Goal: Information Seeking & Learning: Learn about a topic

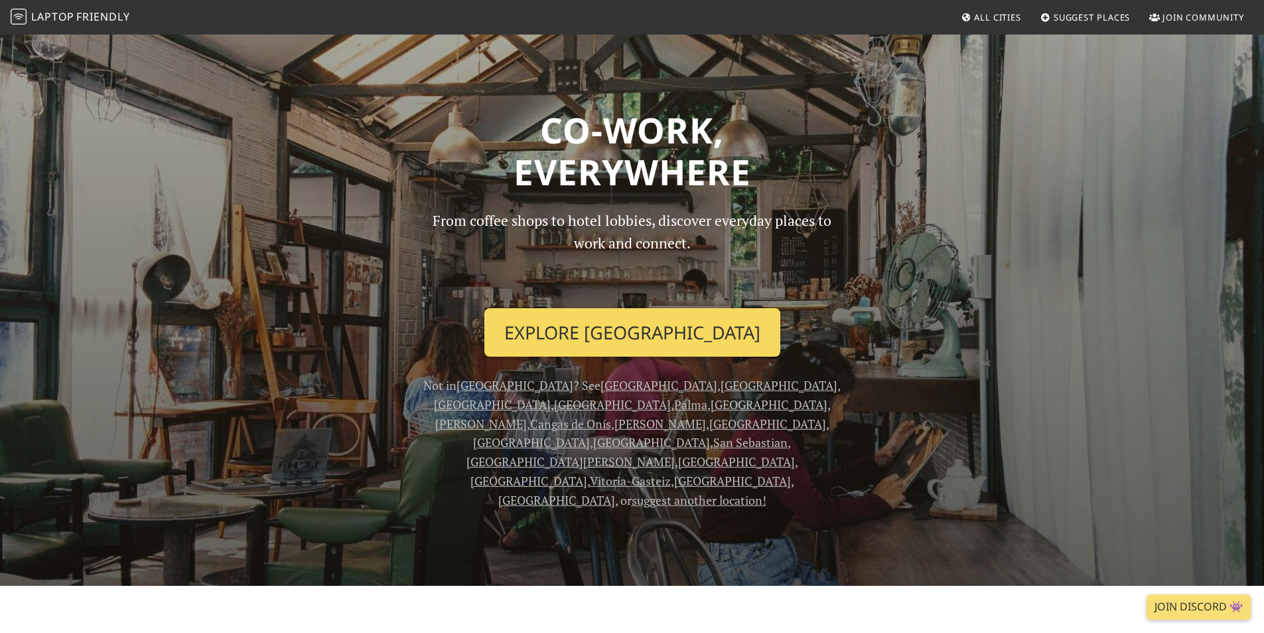
click at [656, 339] on link "Explore Seville" at bounding box center [632, 332] width 296 height 49
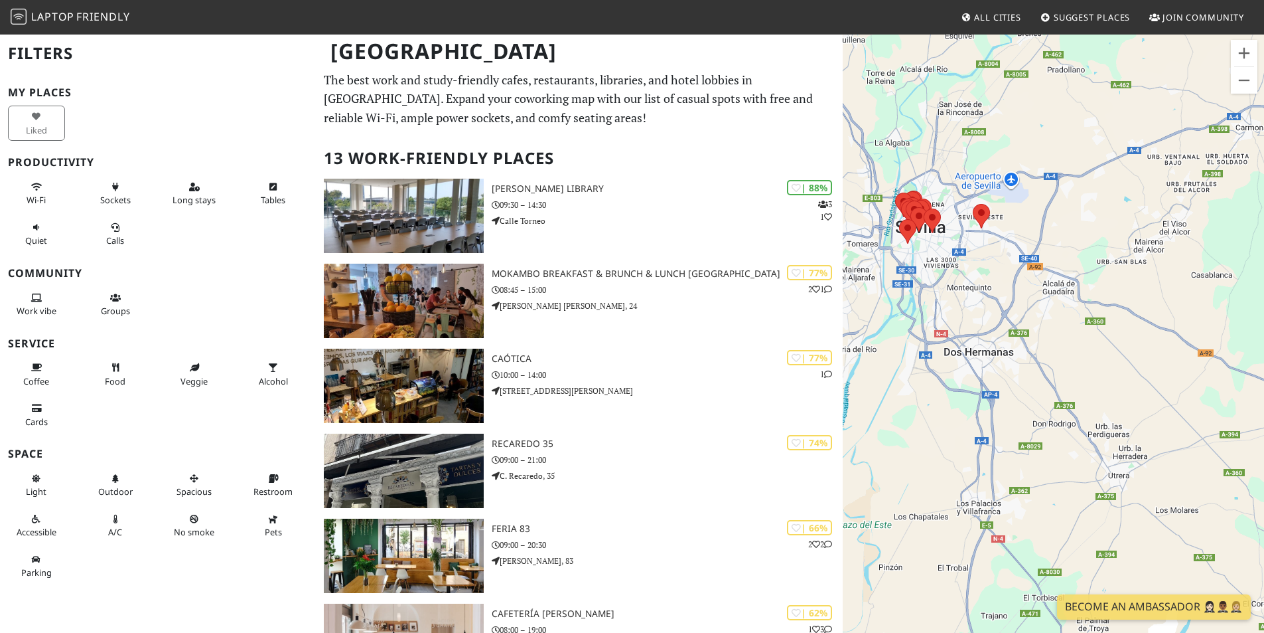
drag, startPoint x: 1069, startPoint y: 506, endPoint x: 972, endPoint y: 369, distance: 167.6
click at [972, 369] on div at bounding box center [1053, 349] width 421 height 633
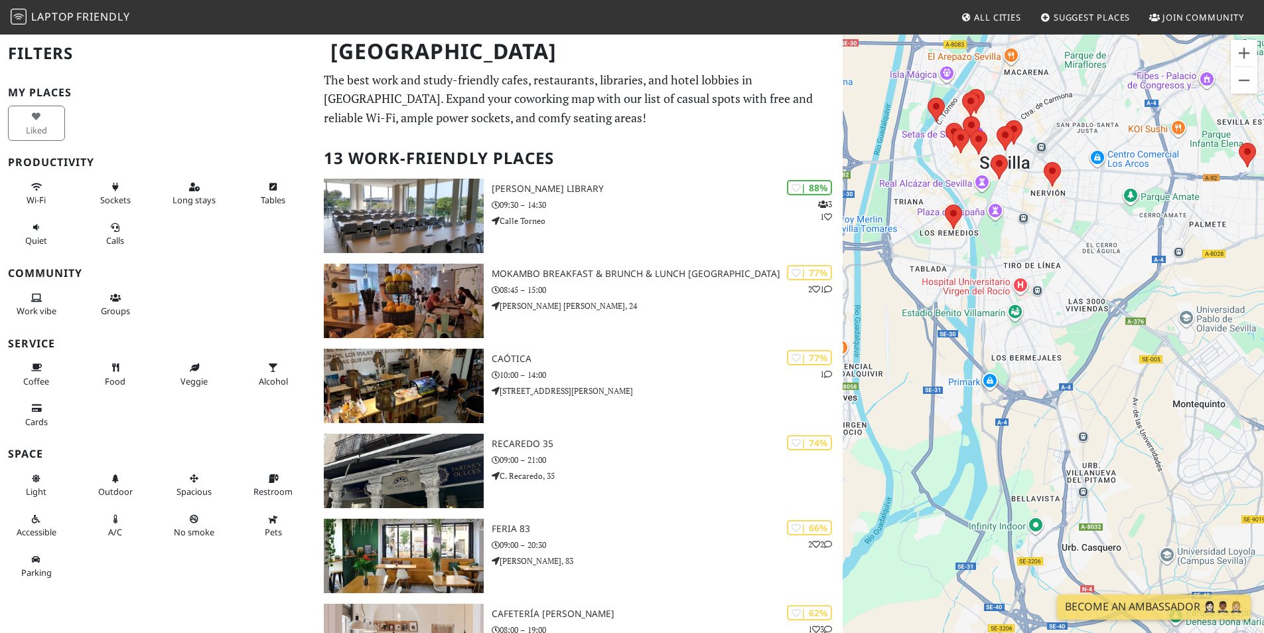
click at [38, 10] on span "Laptop" at bounding box center [52, 16] width 43 height 15
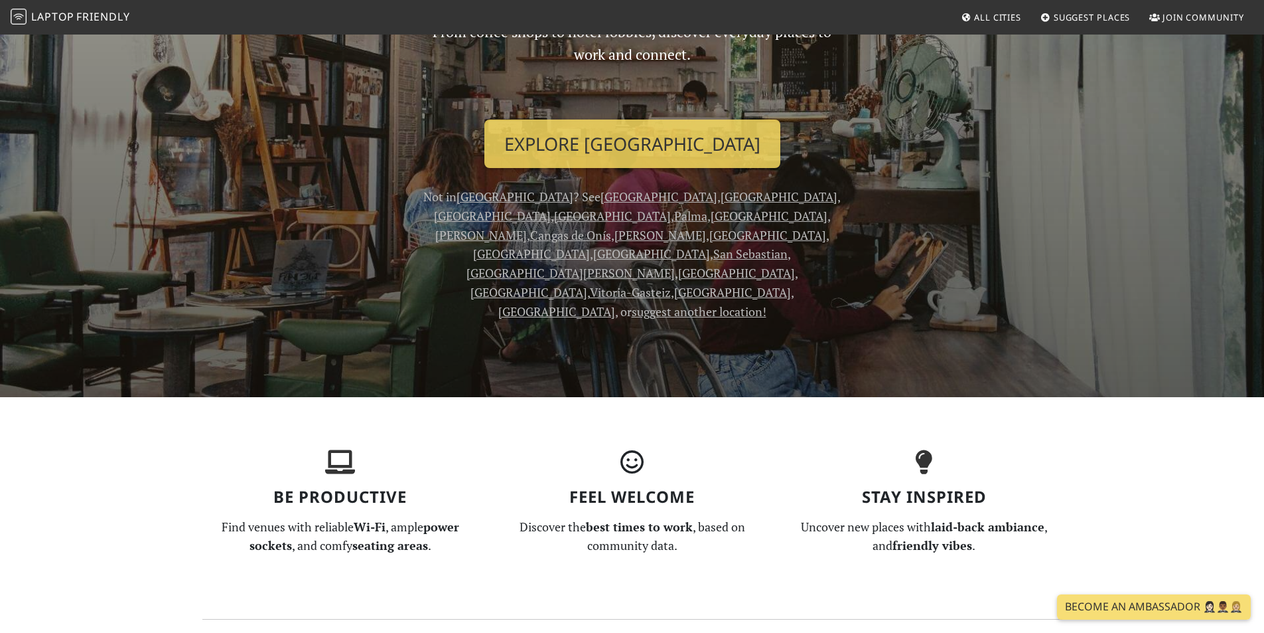
scroll to position [199, 0]
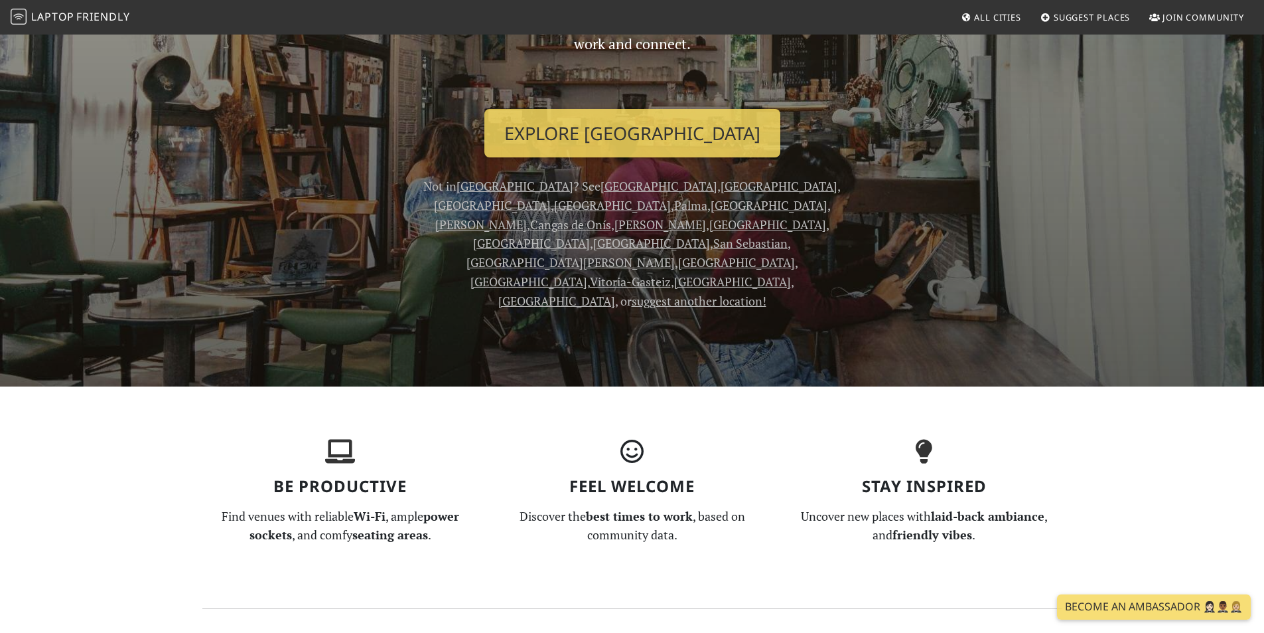
click at [986, 18] on span "All Cities" at bounding box center [997, 17] width 47 height 12
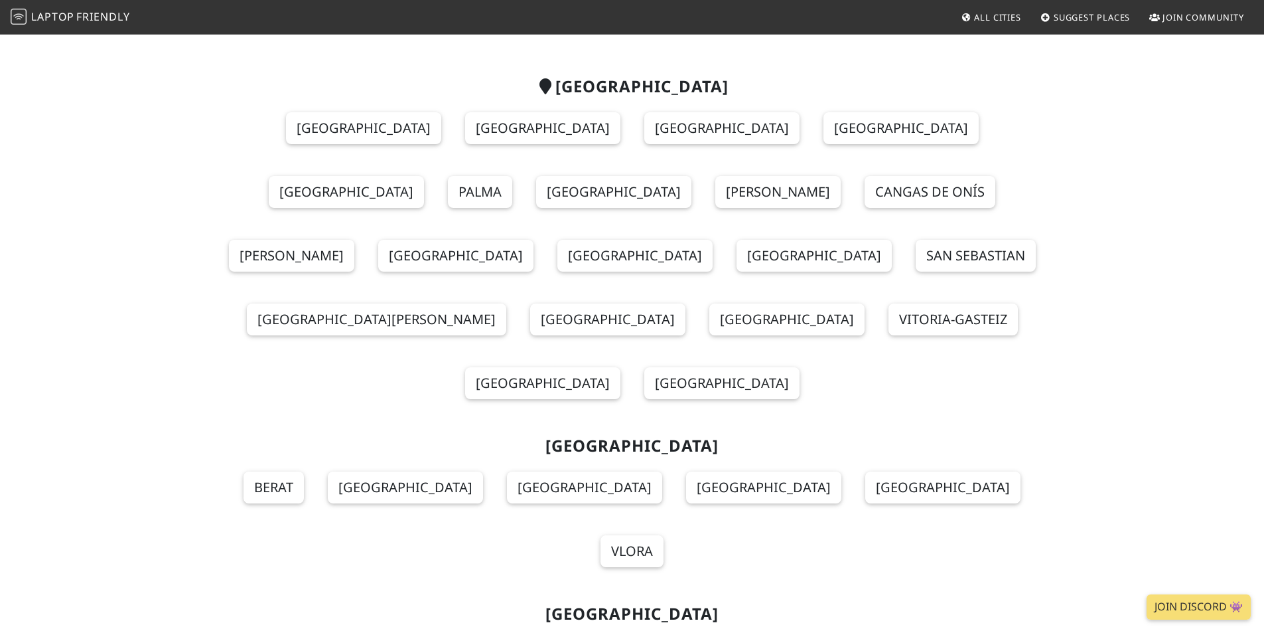
scroll to position [66, 0]
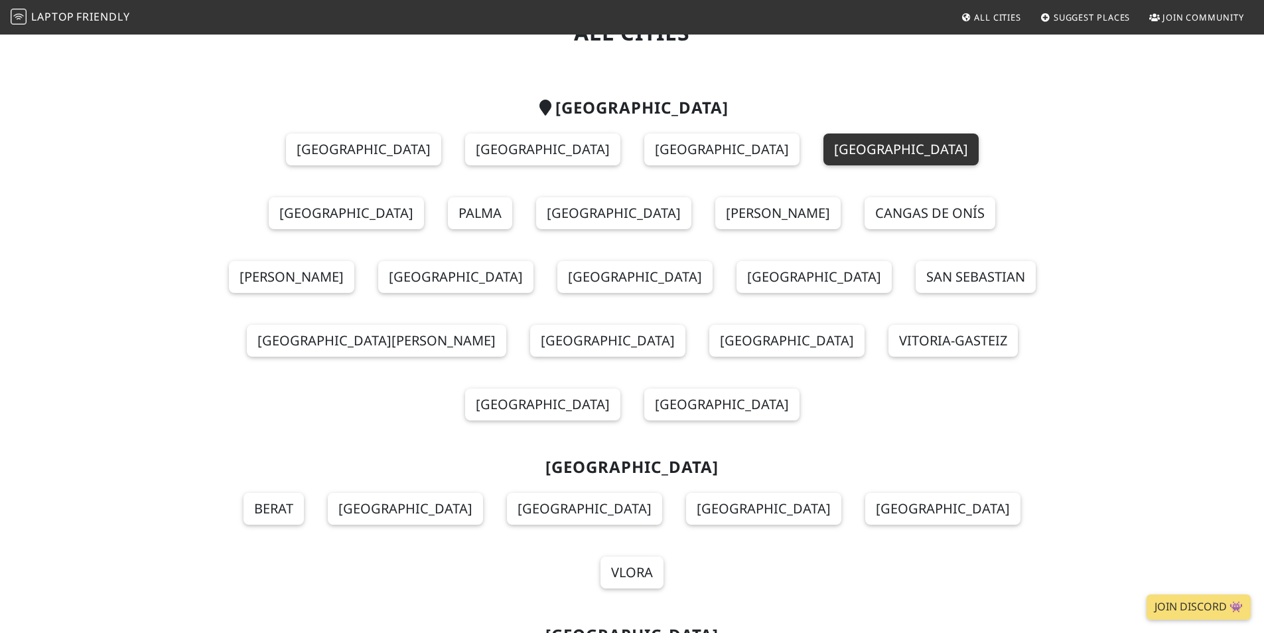
click at [824, 146] on link "[GEOGRAPHIC_DATA]" at bounding box center [901, 149] width 155 height 32
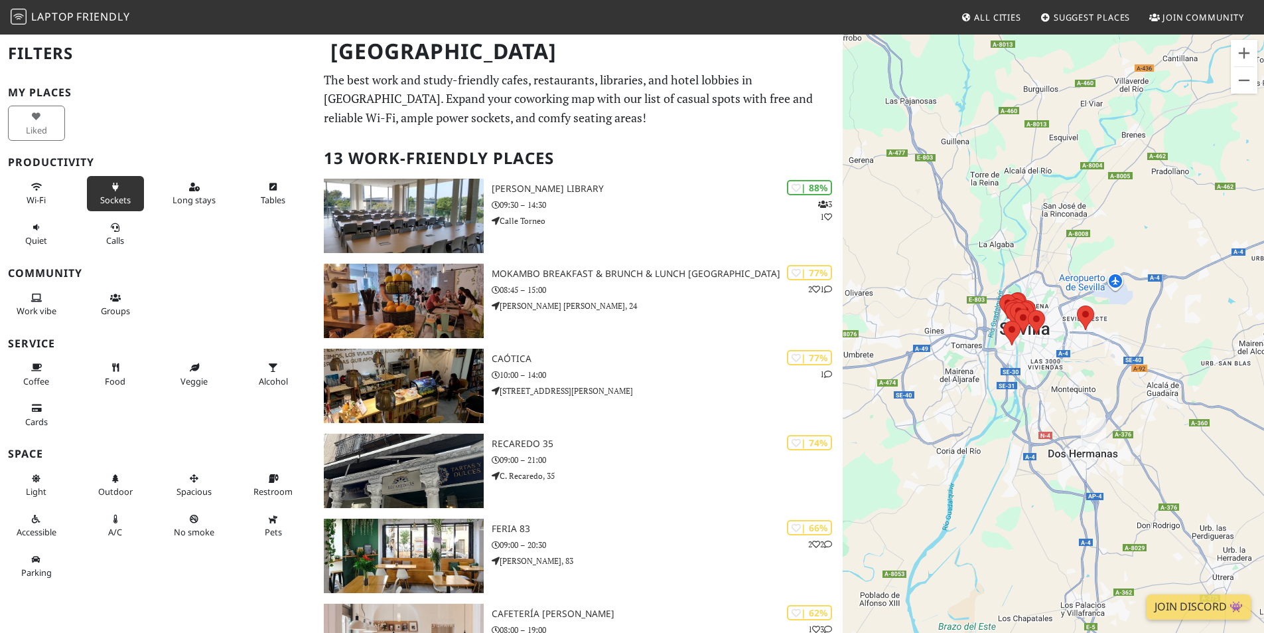
click at [109, 207] on button "Sockets" at bounding box center [115, 193] width 57 height 35
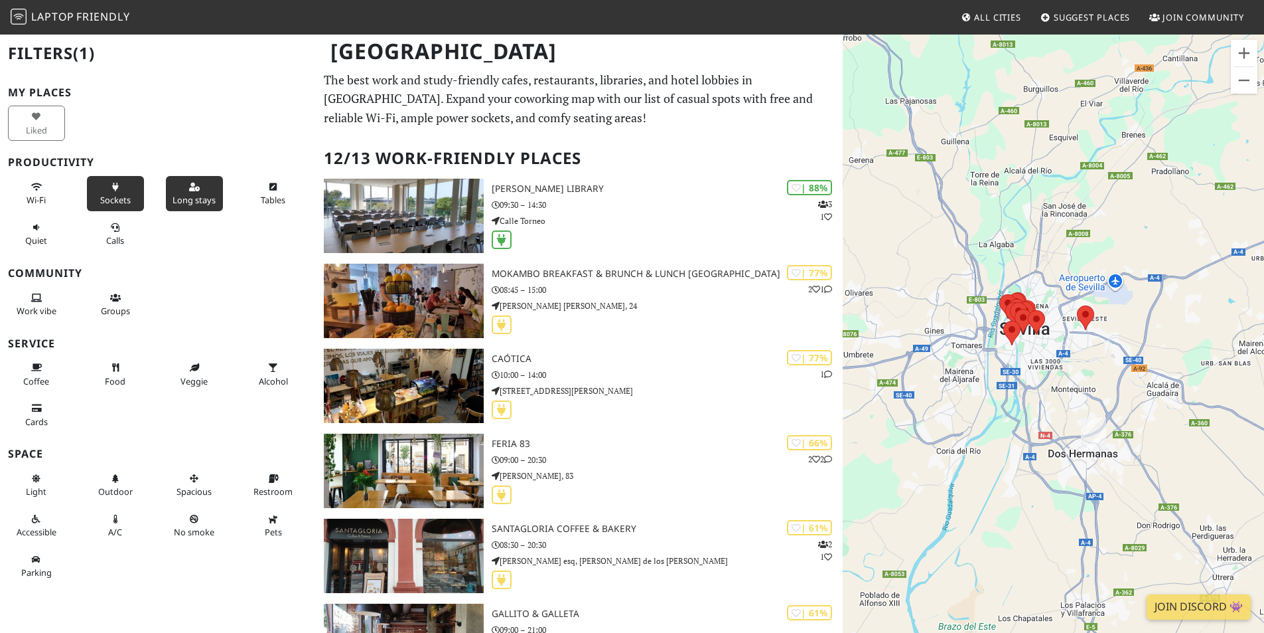
click at [185, 198] on span "Long stays" at bounding box center [194, 200] width 43 height 12
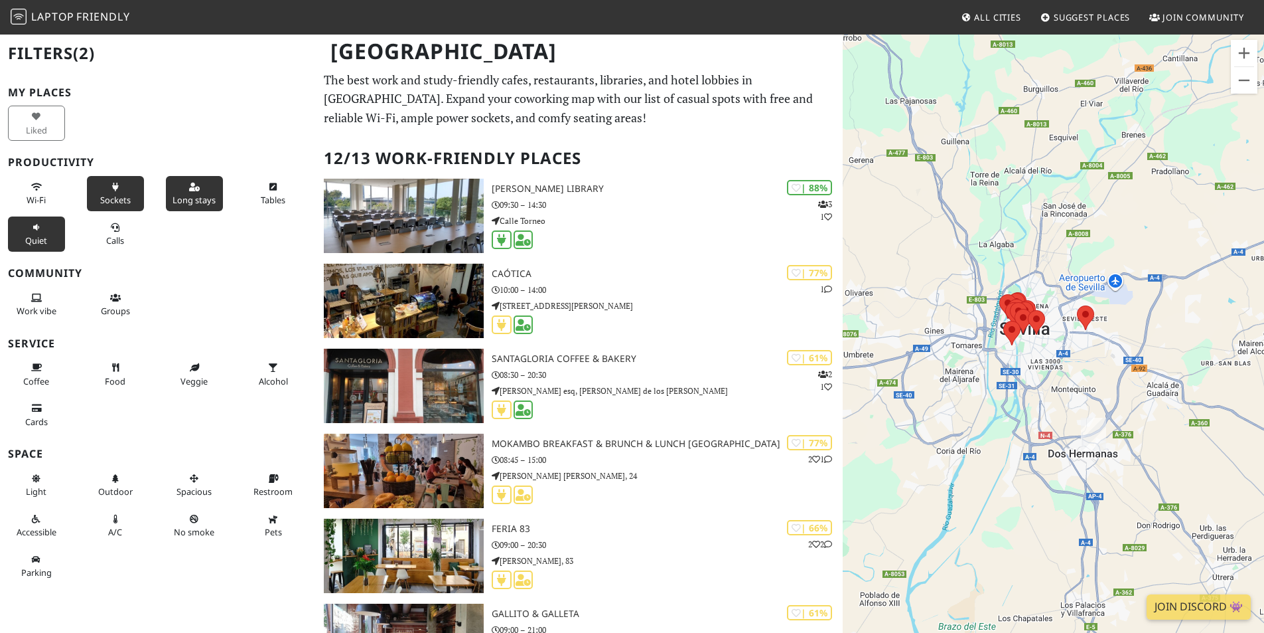
click at [33, 234] on button "Quiet" at bounding box center [36, 233] width 57 height 35
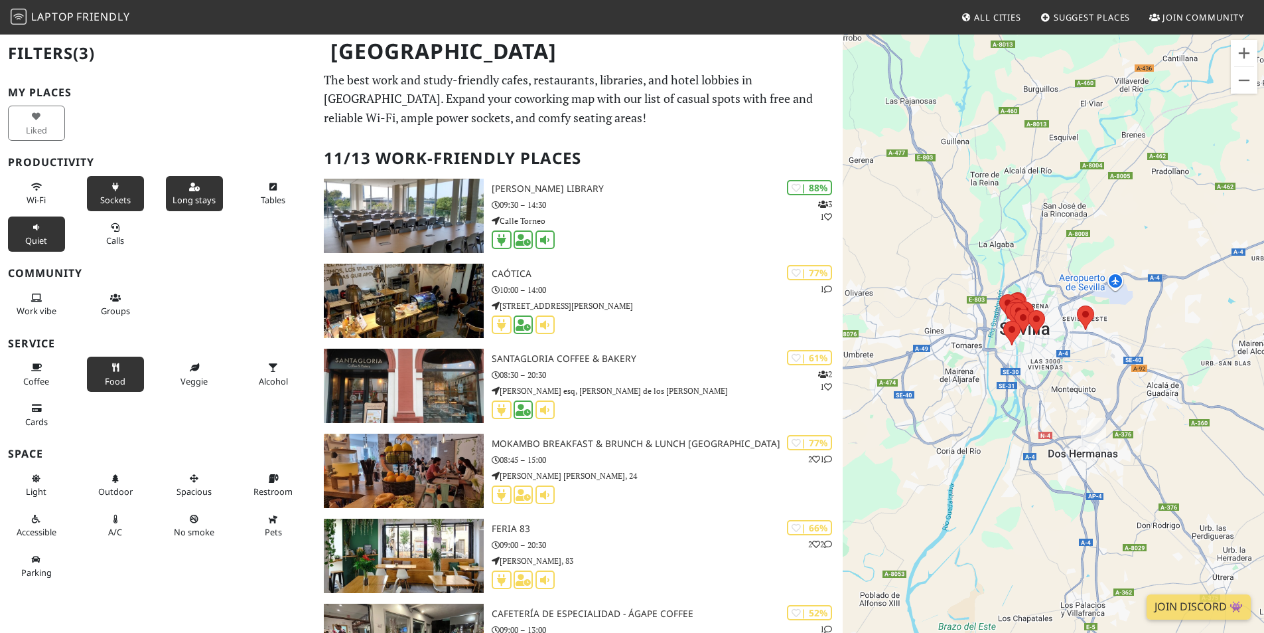
click at [121, 368] on button "Food" at bounding box center [115, 373] width 57 height 35
click at [183, 526] on span "No smoke" at bounding box center [194, 532] width 40 height 12
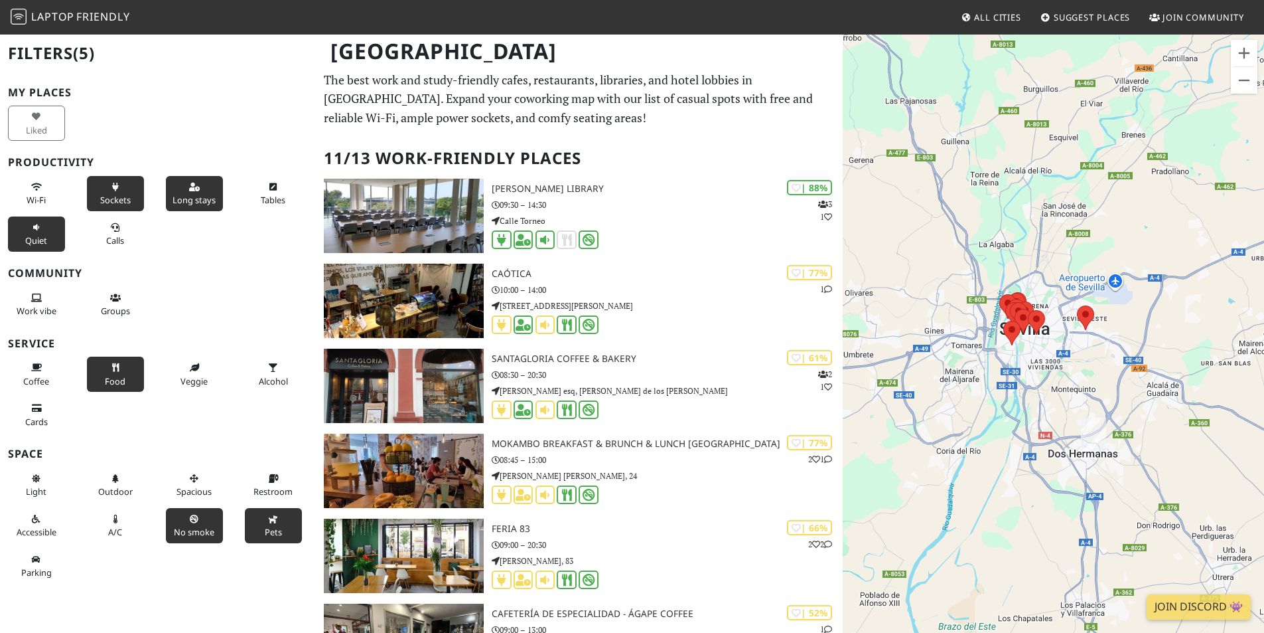
click at [258, 524] on button "Pets" at bounding box center [273, 525] width 57 height 35
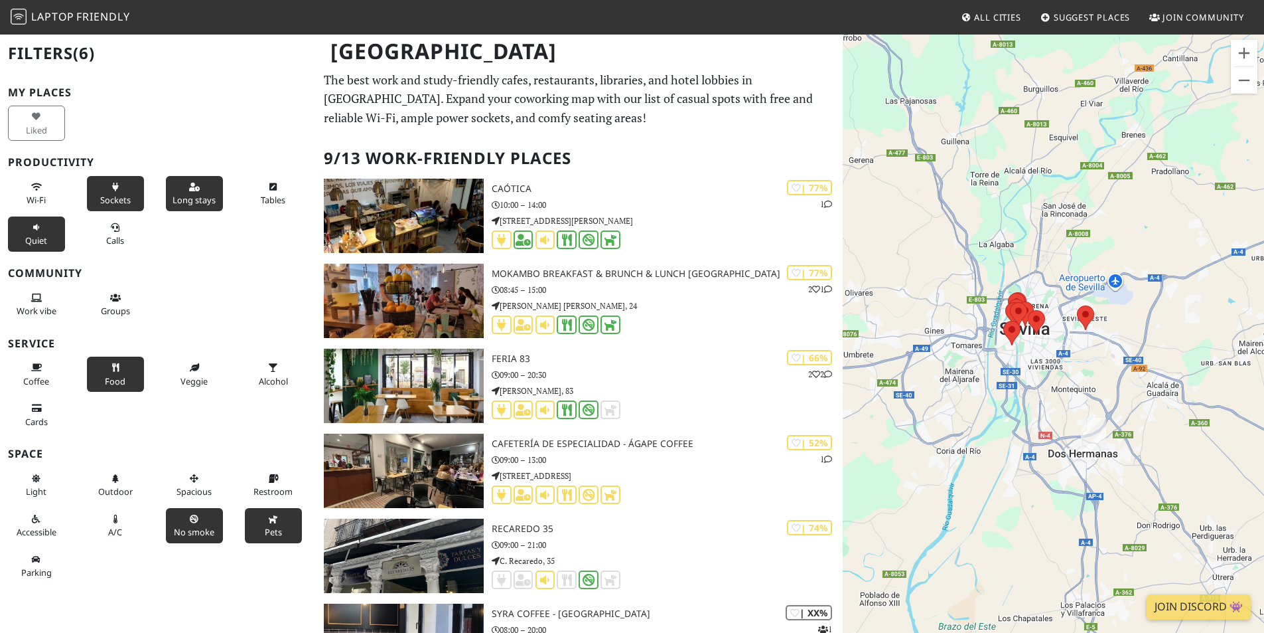
click at [258, 524] on button "Pets" at bounding box center [273, 525] width 57 height 35
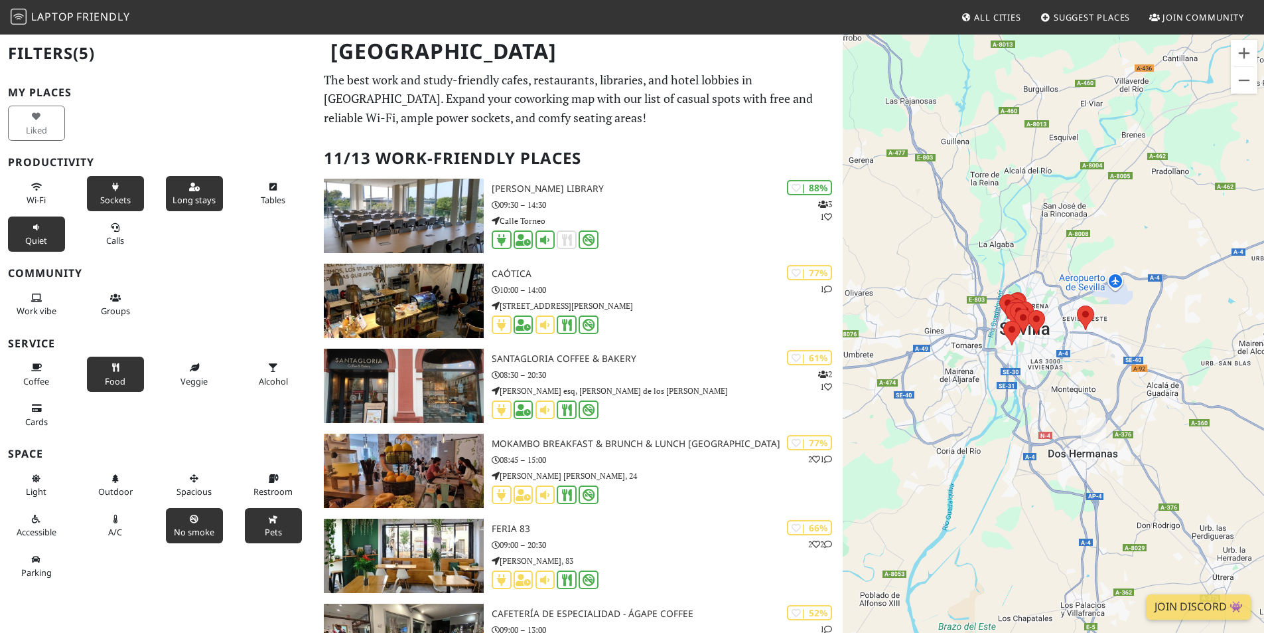
click at [258, 524] on button "Pets" at bounding box center [273, 525] width 57 height 35
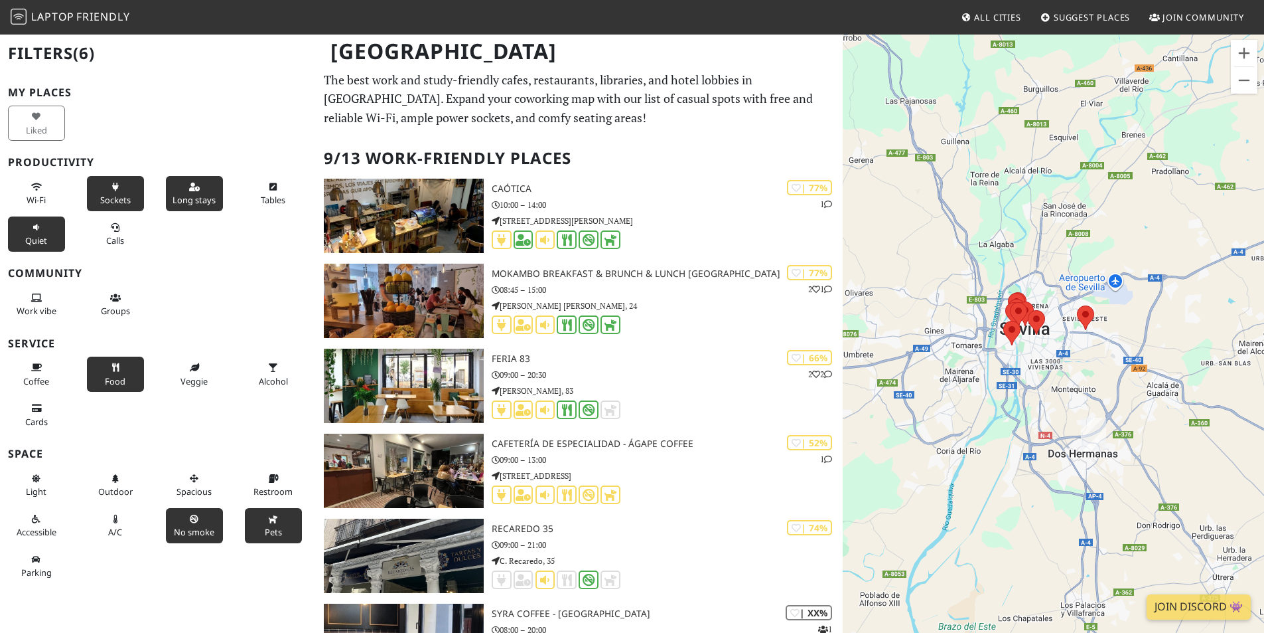
click at [256, 522] on button "Pets" at bounding box center [273, 525] width 57 height 35
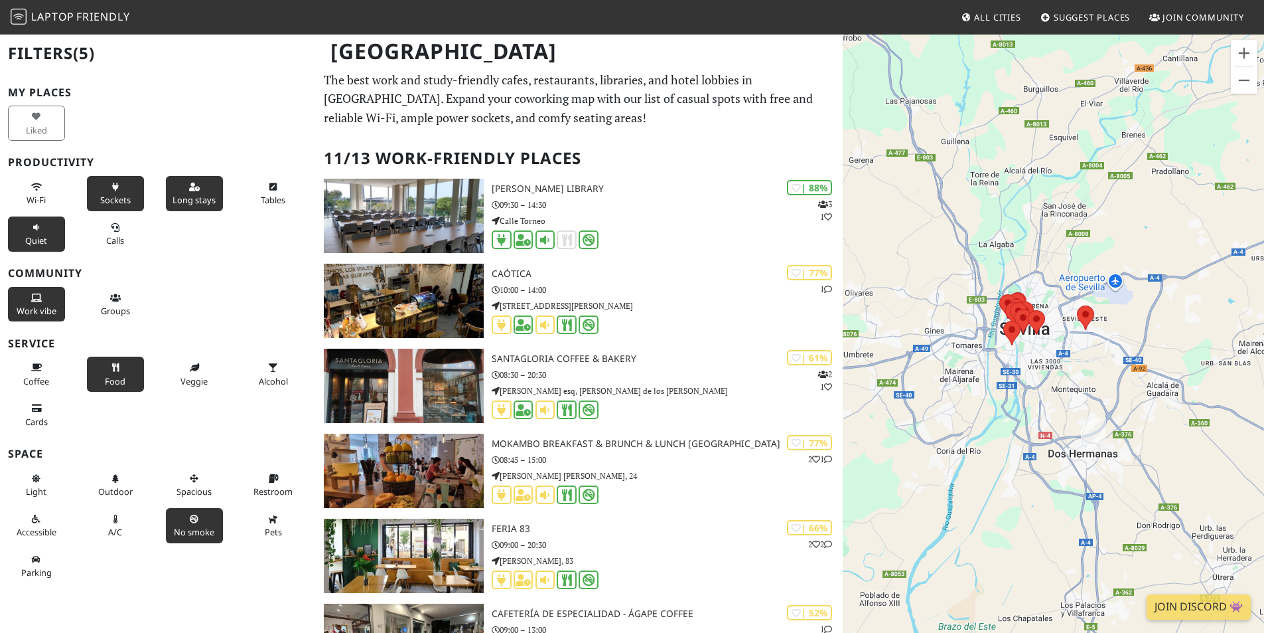
click at [36, 300] on icon at bounding box center [36, 298] width 11 height 9
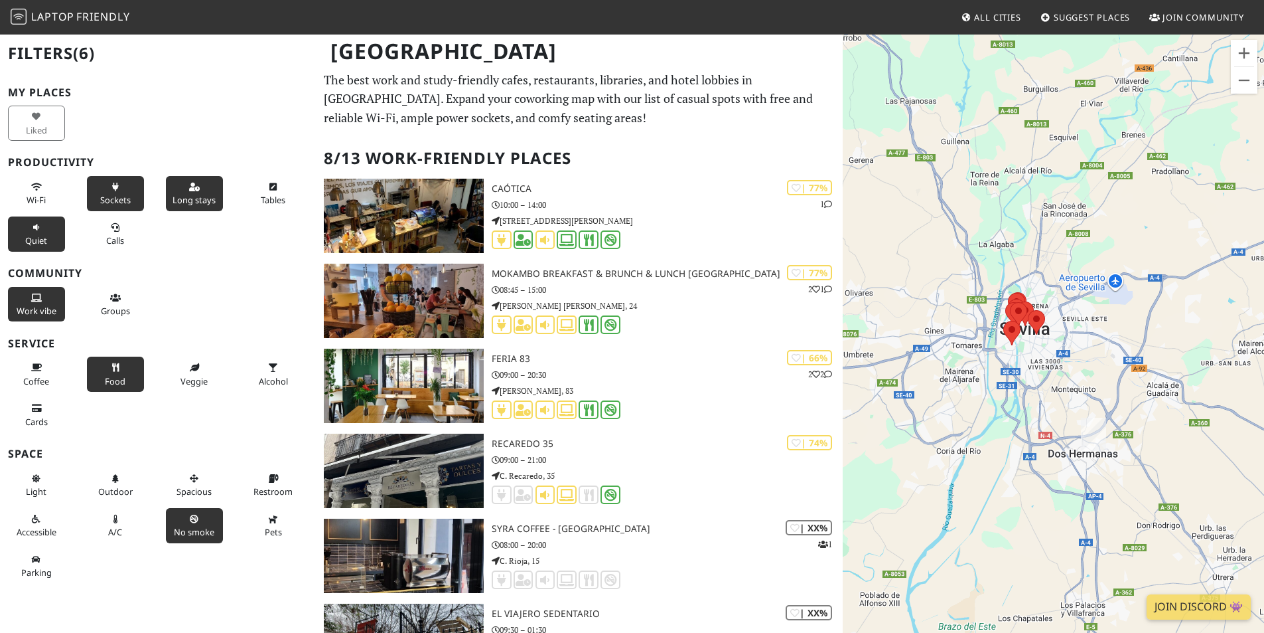
click at [36, 300] on icon at bounding box center [36, 298] width 11 height 9
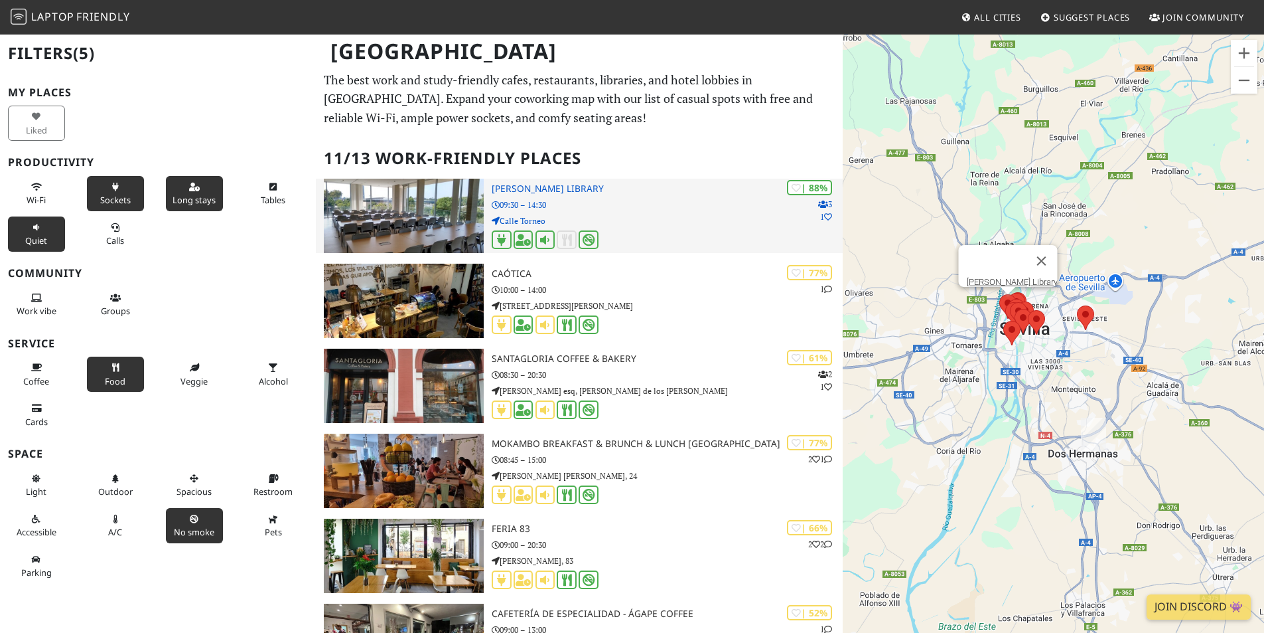
click at [404, 221] on img at bounding box center [404, 216] width 160 height 74
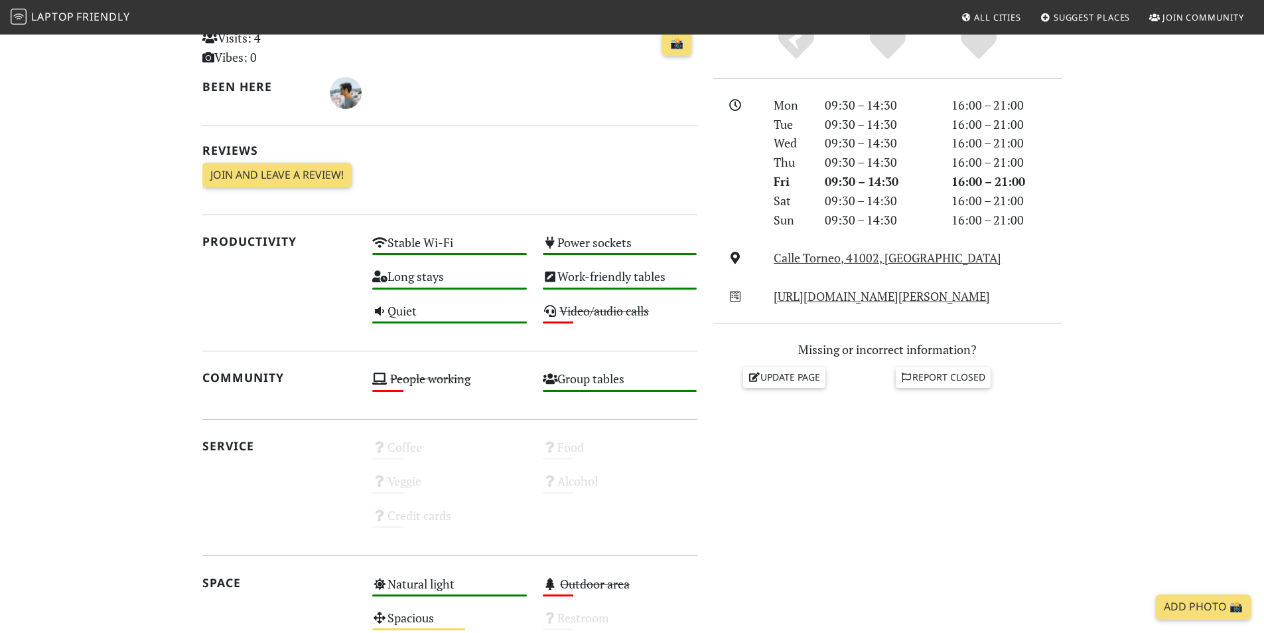
scroll to position [332, 0]
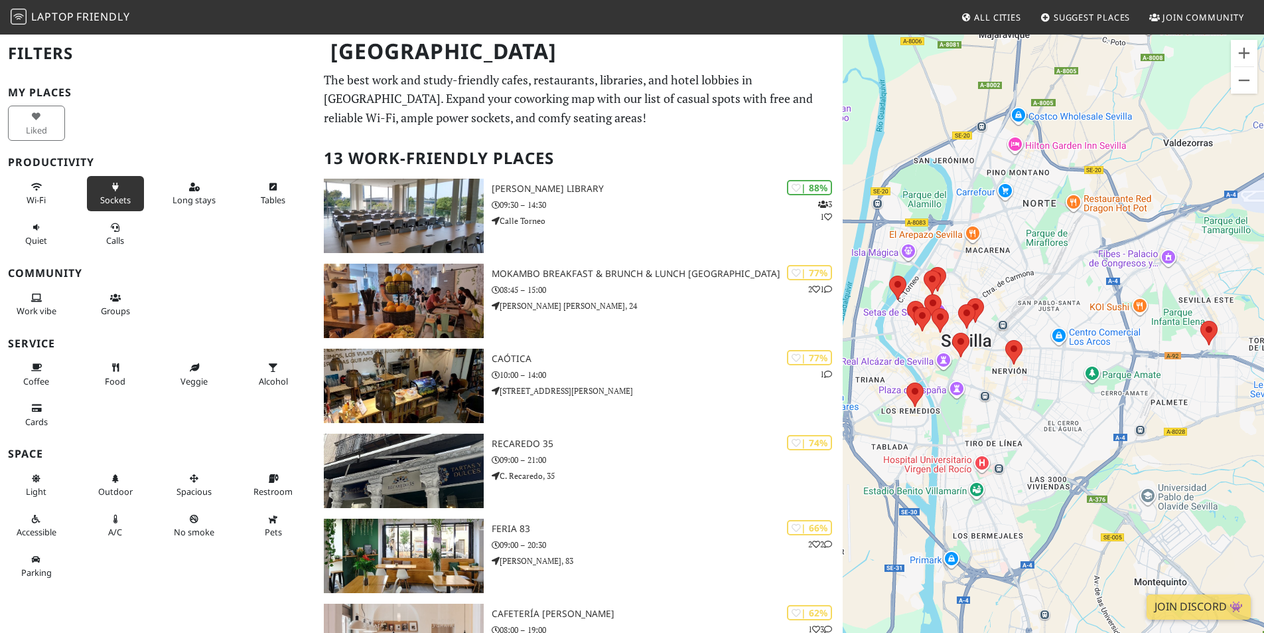
click at [124, 179] on button "Sockets" at bounding box center [115, 193] width 57 height 35
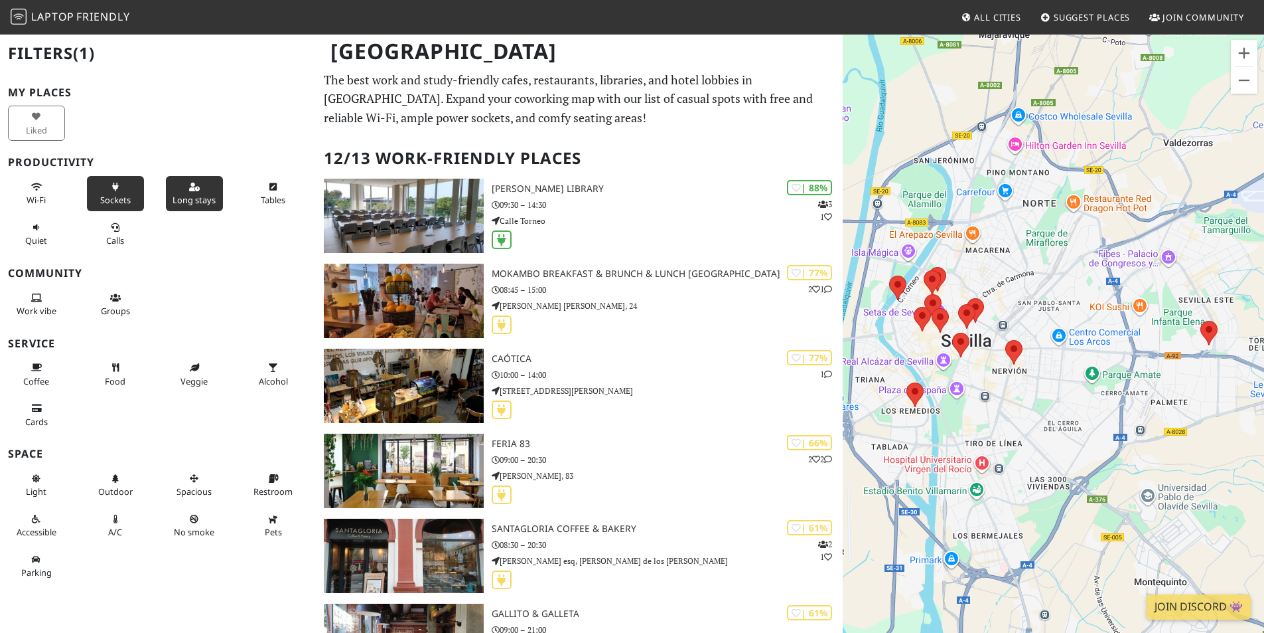
click at [190, 195] on span "Long stays" at bounding box center [194, 200] width 43 height 12
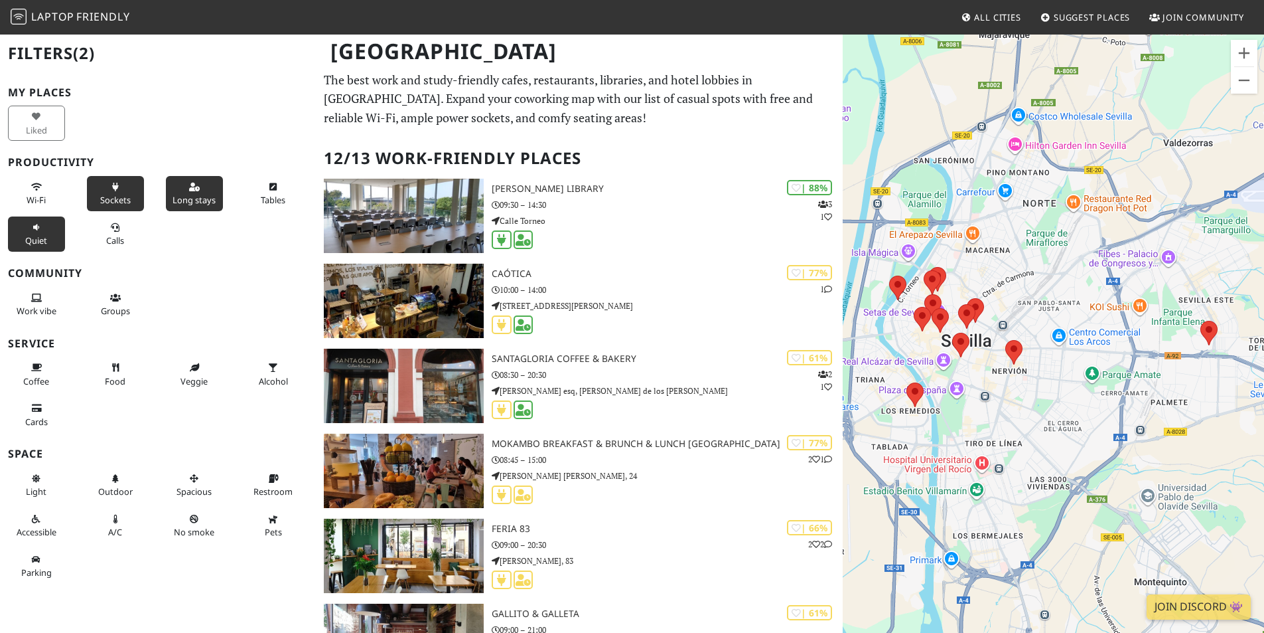
click at [27, 242] on span "Quiet" at bounding box center [36, 240] width 22 height 12
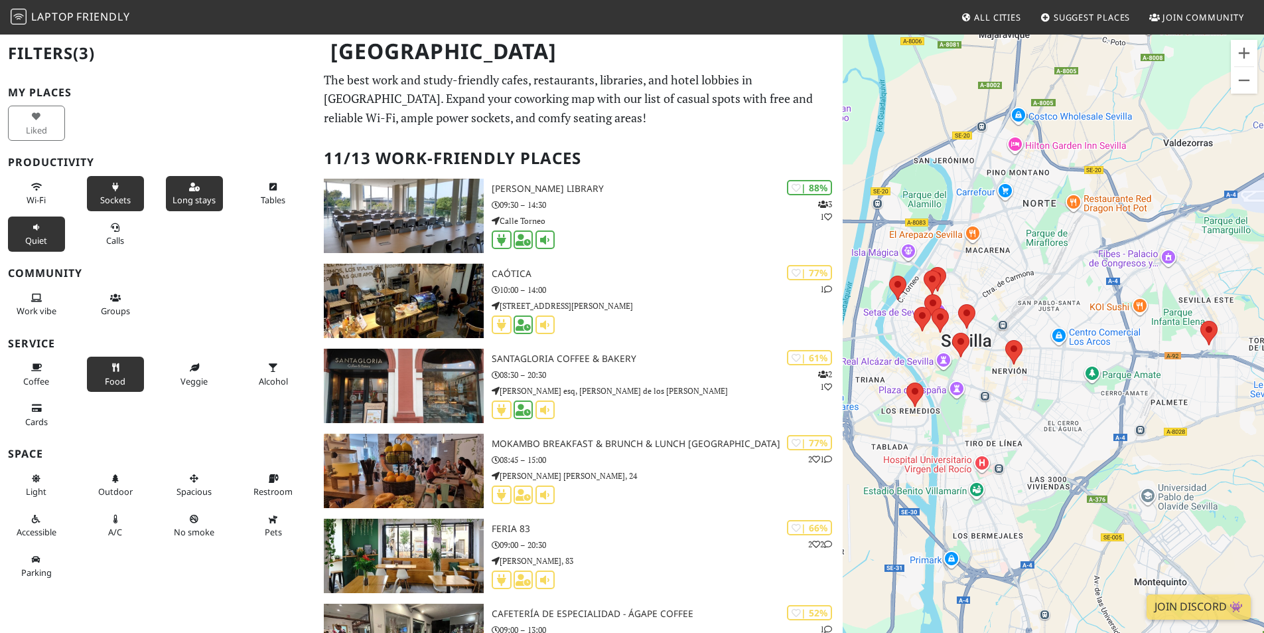
click at [114, 378] on span "Food" at bounding box center [115, 381] width 21 height 12
click at [272, 534] on span "Pets" at bounding box center [273, 532] width 17 height 12
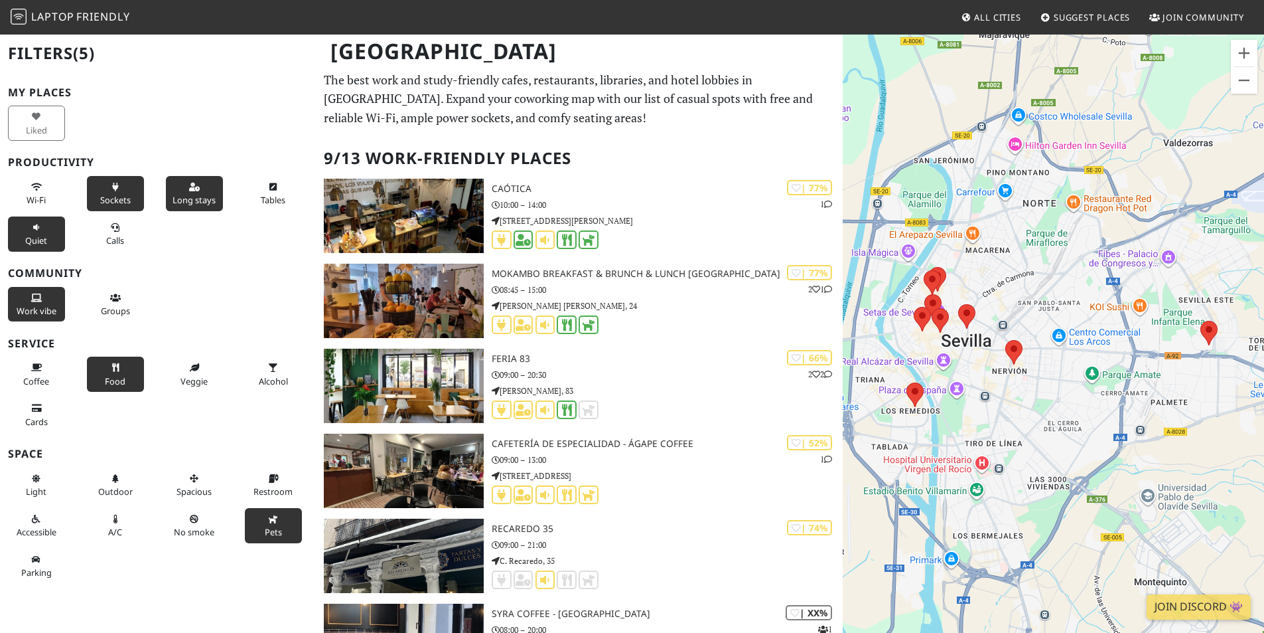
click at [42, 303] on button "Work vibe" at bounding box center [36, 304] width 57 height 35
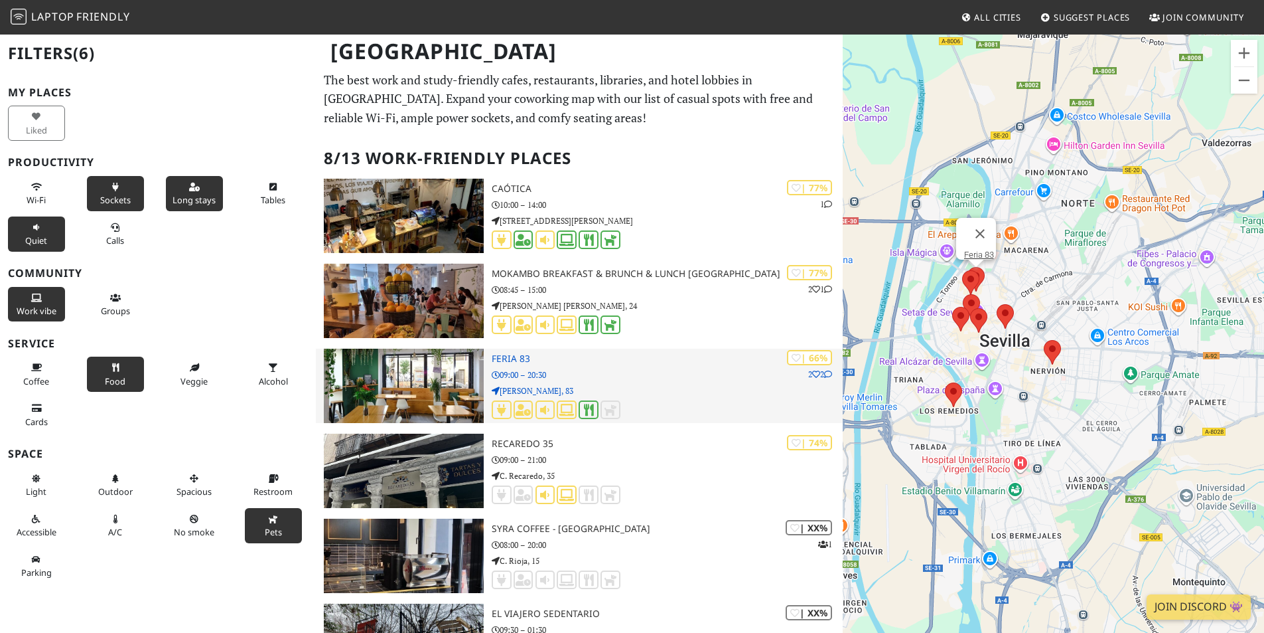
click at [409, 387] on img at bounding box center [404, 385] width 160 height 74
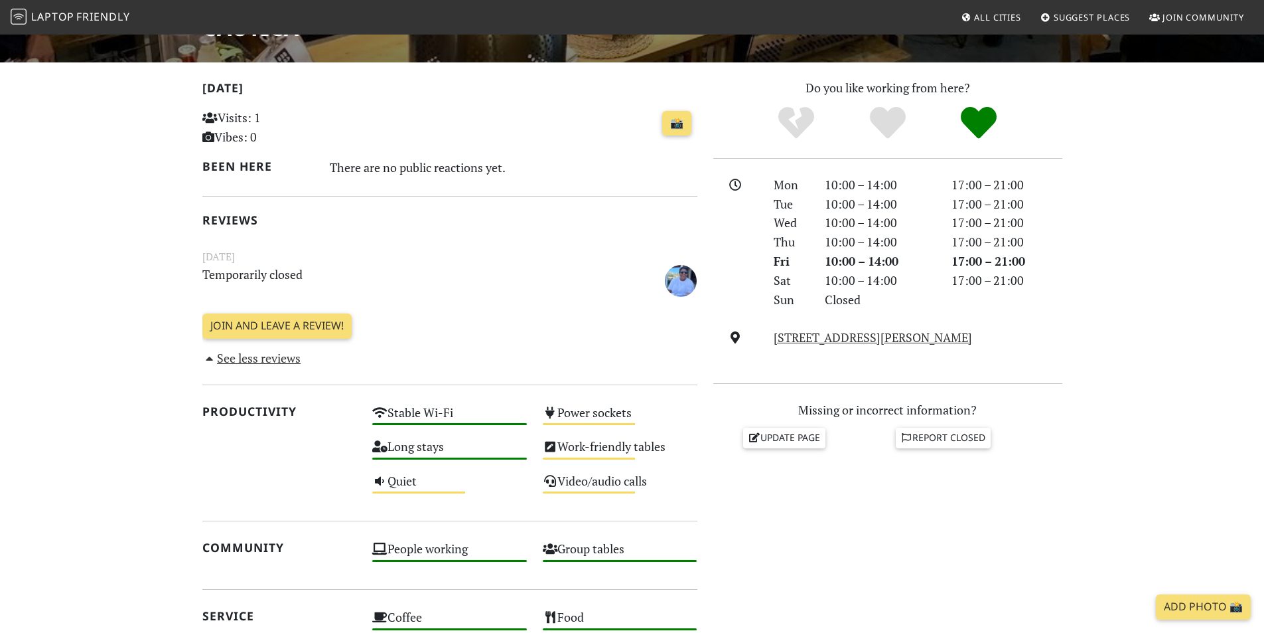
scroll to position [199, 0]
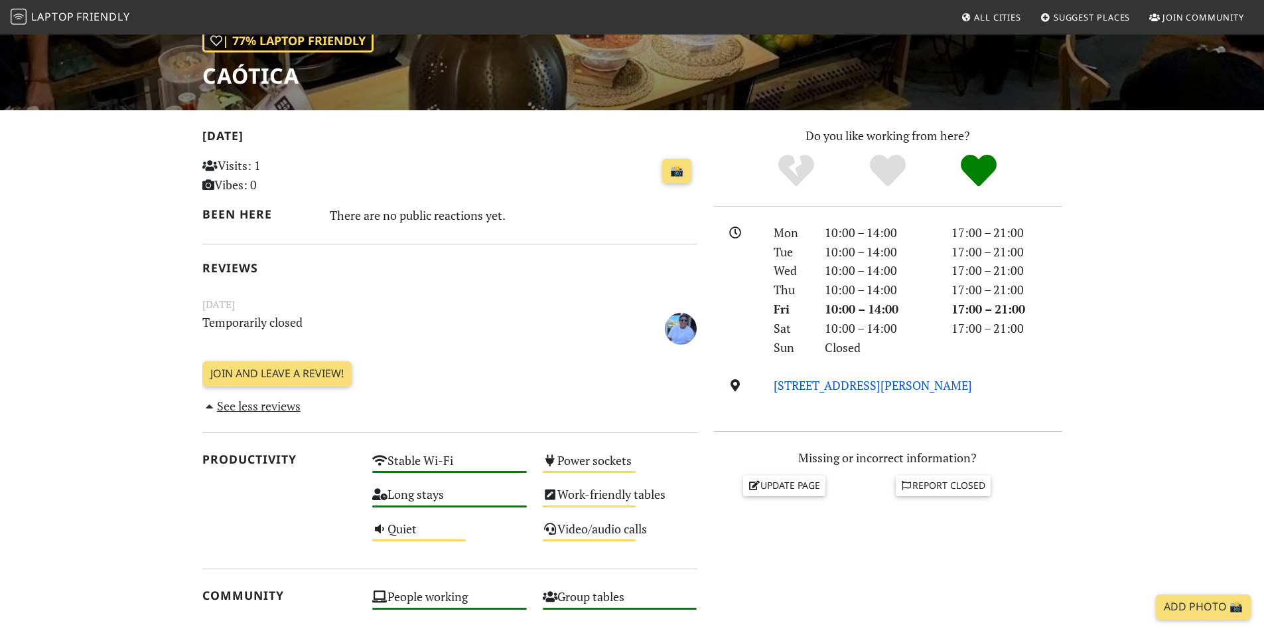
click at [849, 389] on link "[STREET_ADDRESS][PERSON_NAME]" at bounding box center [873, 385] width 198 height 16
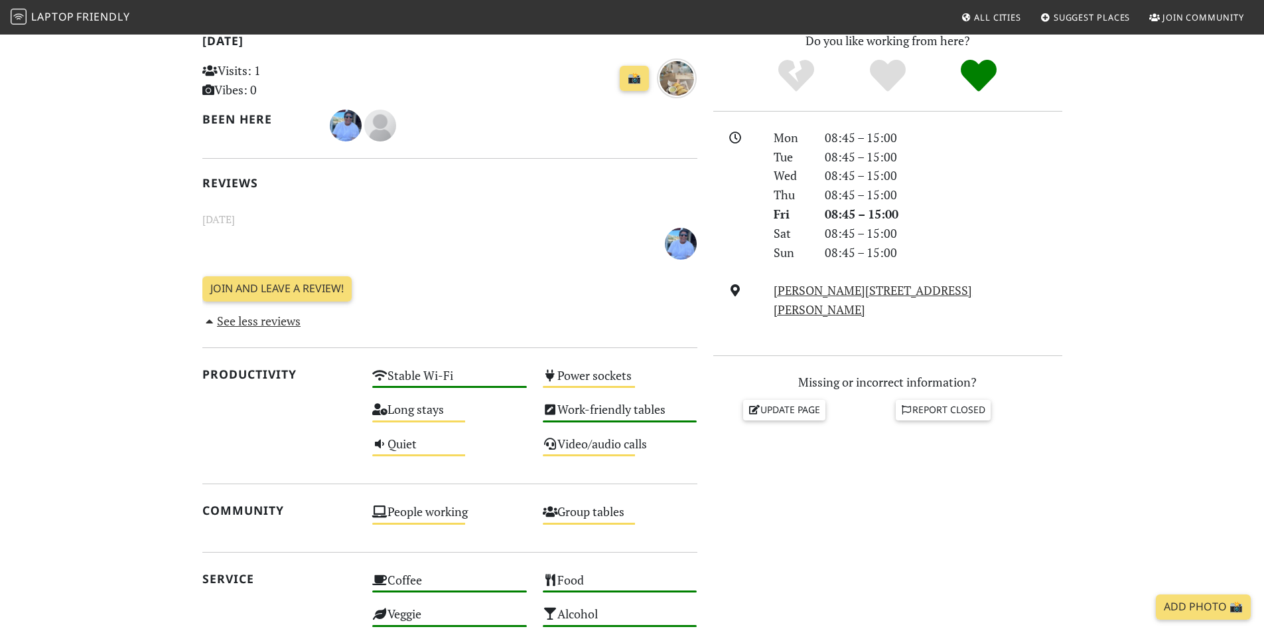
scroll to position [398, 0]
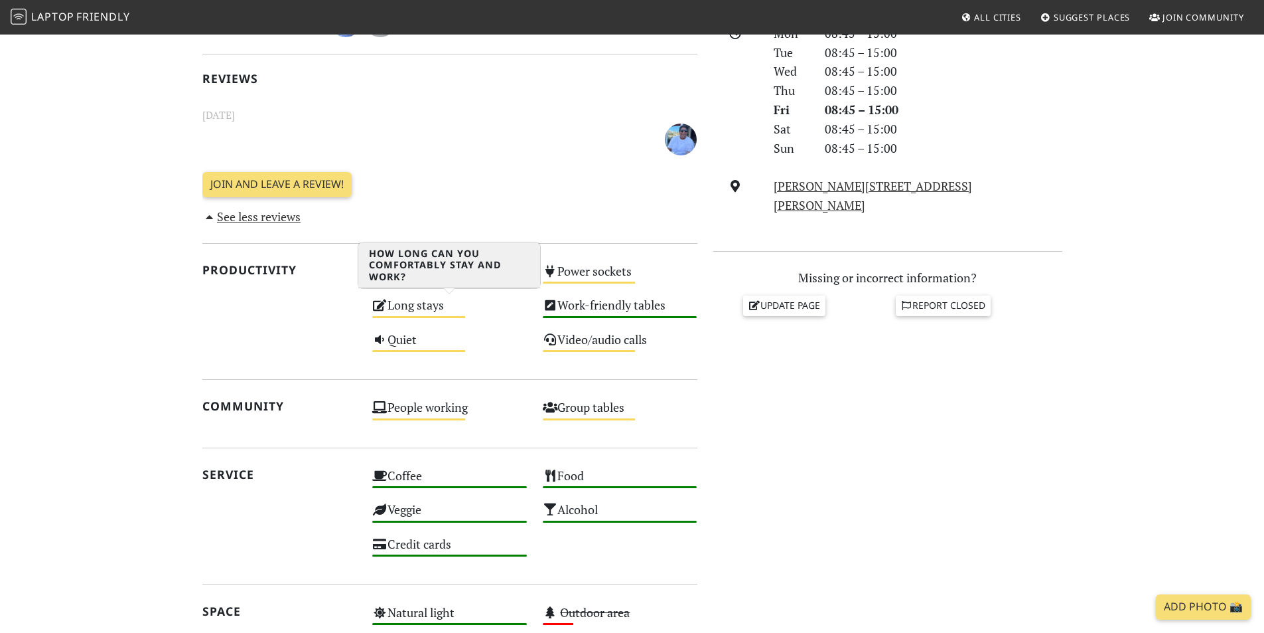
click at [415, 301] on div "Long stays Medium" at bounding box center [449, 311] width 171 height 34
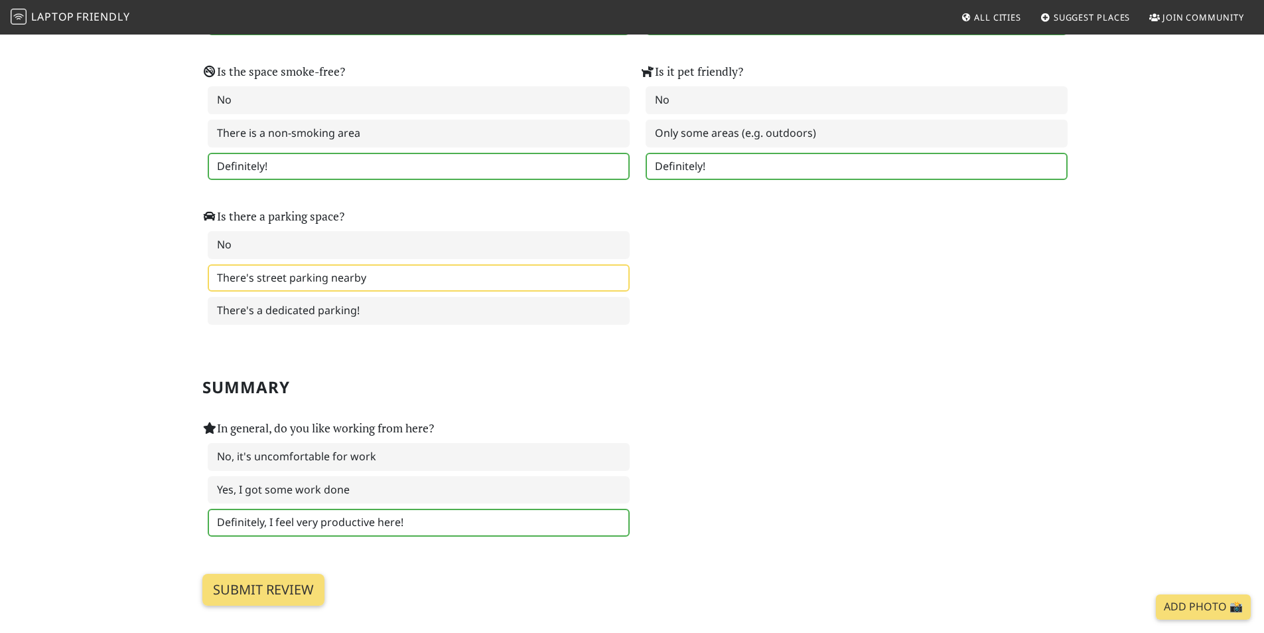
scroll to position [1792, 0]
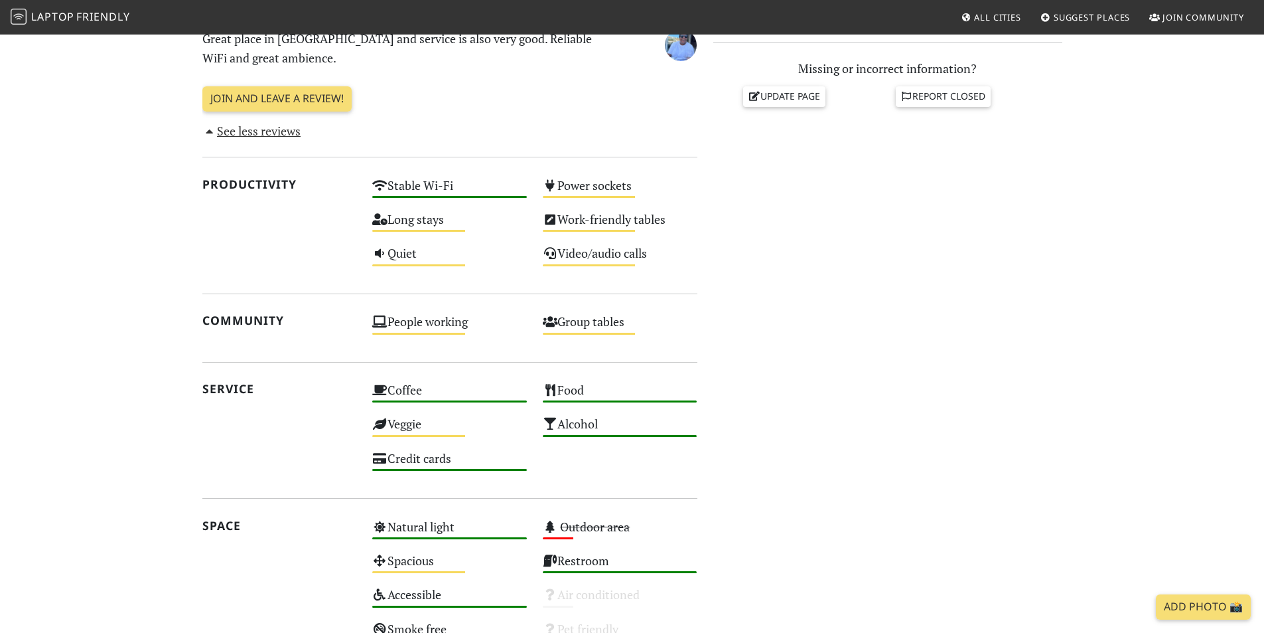
scroll to position [796, 0]
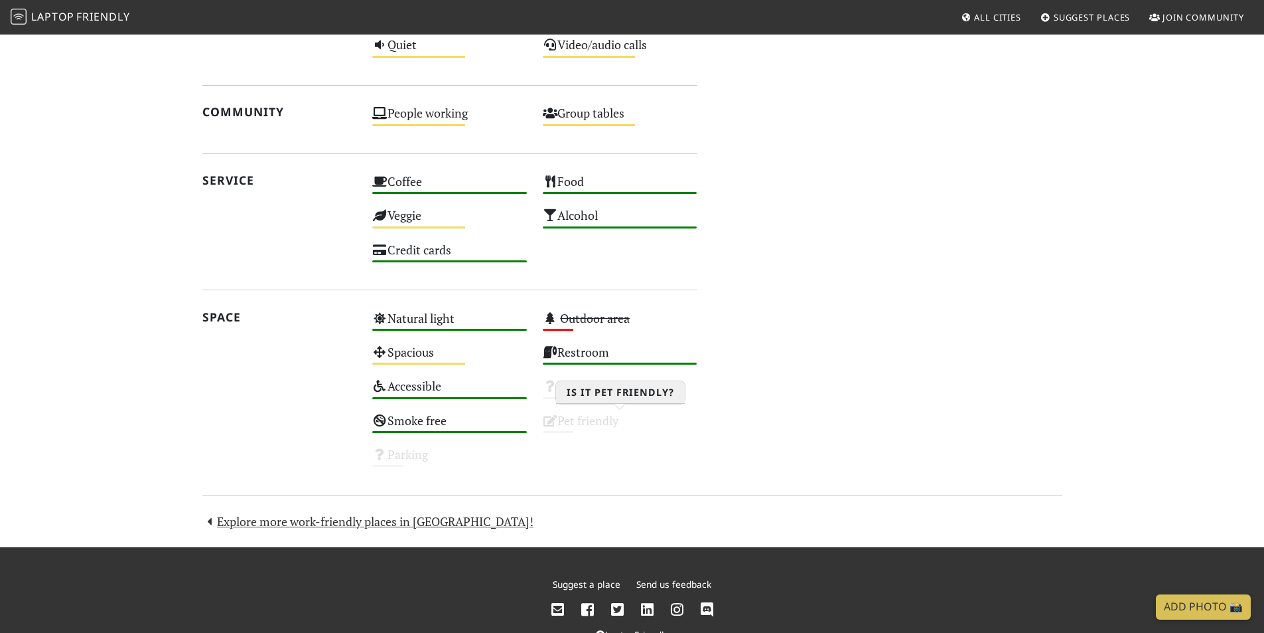
click at [591, 423] on div "Pet friendly Unknown" at bounding box center [620, 426] width 171 height 34
